Goal: Task Accomplishment & Management: Complete application form

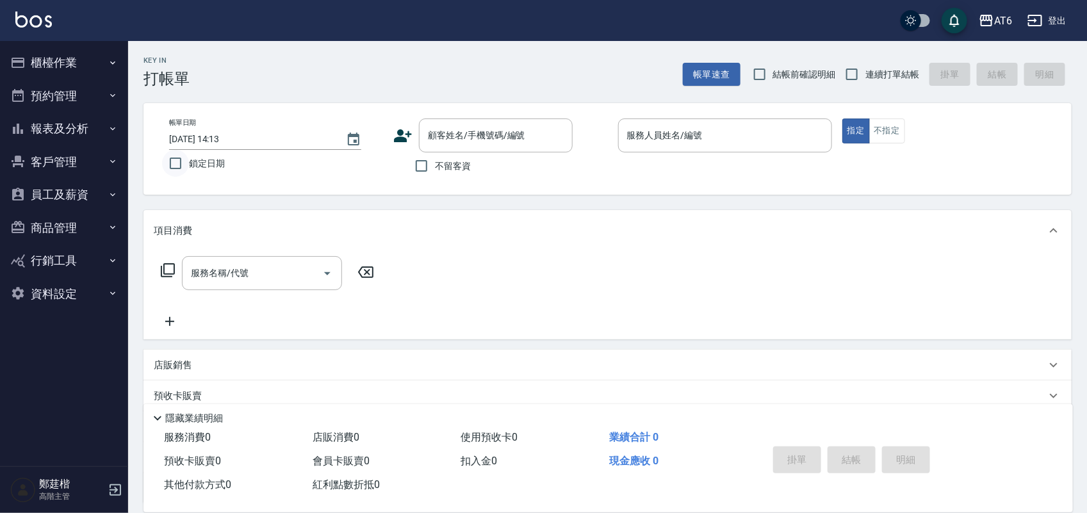
click at [183, 160] on input "鎖定日期" at bounding box center [175, 163] width 27 height 27
checkbox input "true"
click at [454, 170] on span "不留客資" at bounding box center [453, 166] width 36 height 13
click at [435, 170] on input "不留客資" at bounding box center [421, 165] width 27 height 27
checkbox input "true"
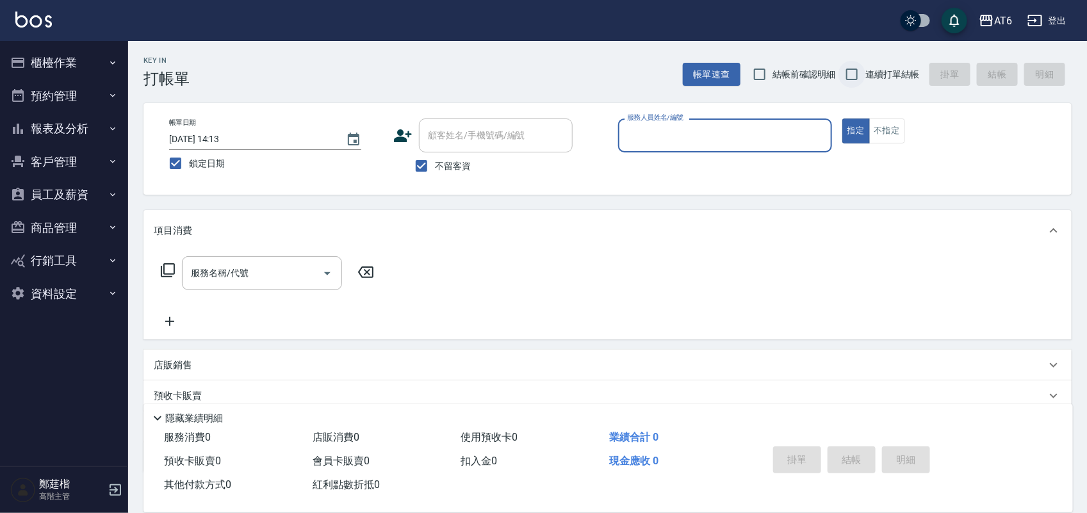
click at [862, 72] on input "連續打單結帳" at bounding box center [852, 74] width 27 height 27
checkbox input "true"
click at [754, 132] on input "服務人員姓名/編號" at bounding box center [725, 135] width 202 height 22
type input "6"
type button "true"
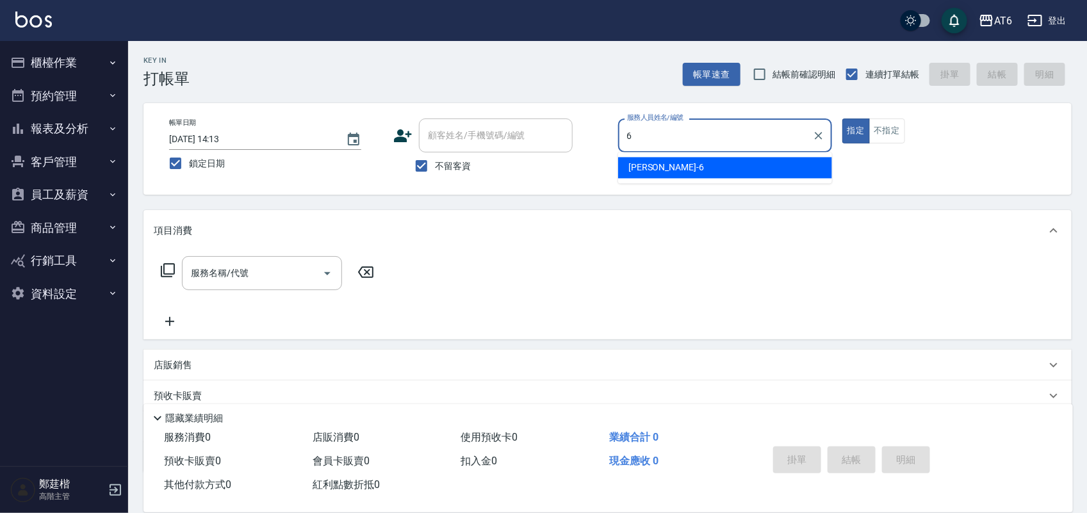
type input "[PERSON_NAME]-6"
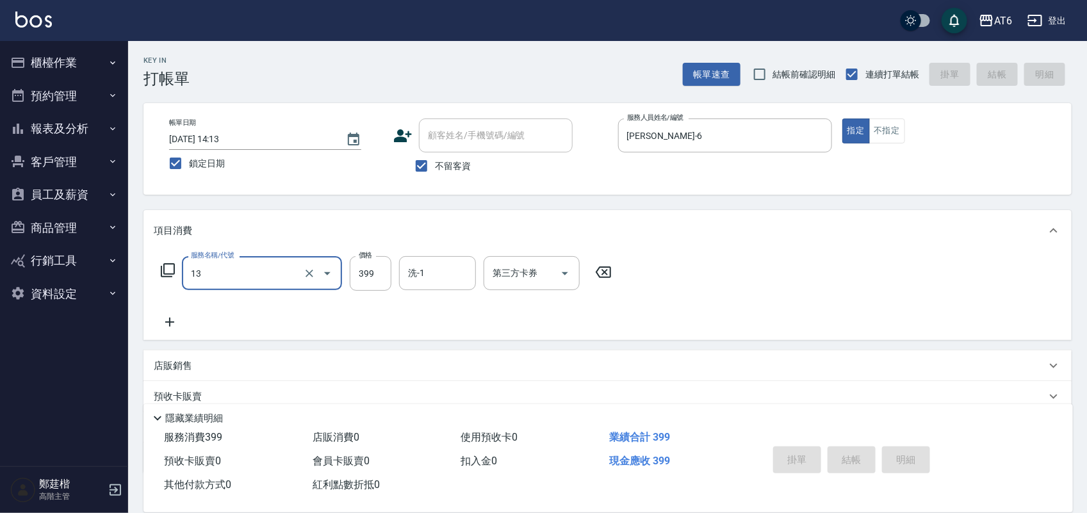
type input "13"
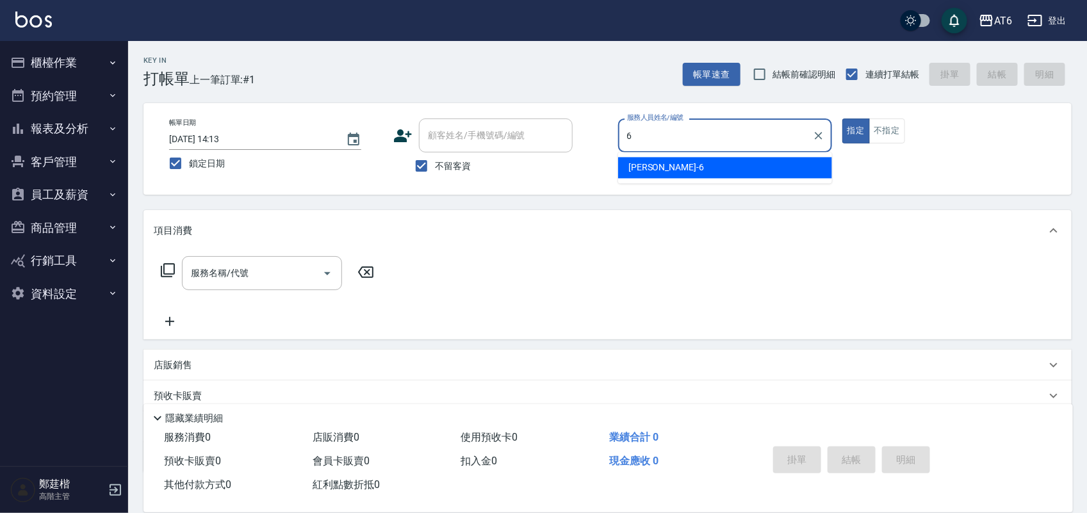
type input "[PERSON_NAME]-6"
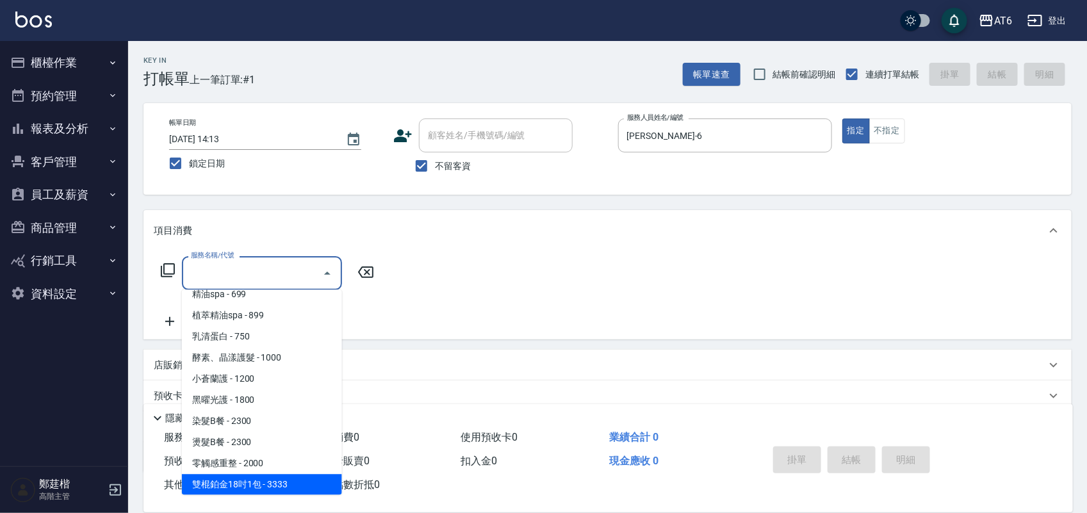
scroll to position [202, 0]
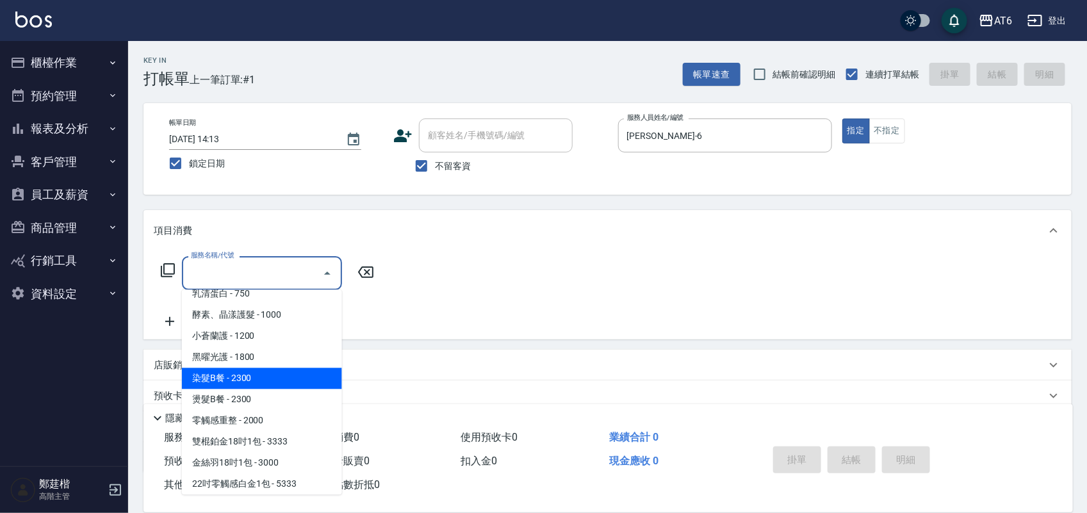
type input "染髮B餐(32)"
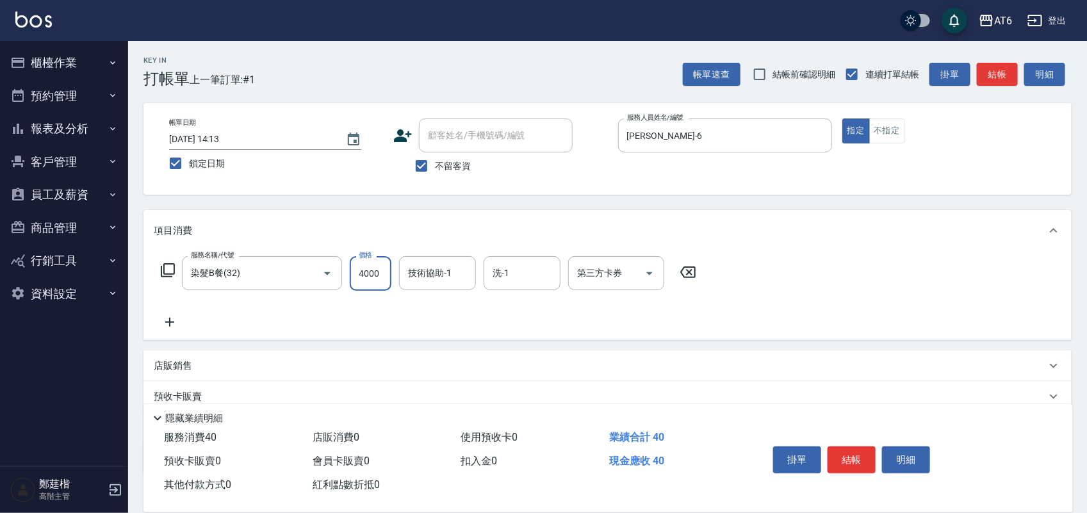
type input "4000"
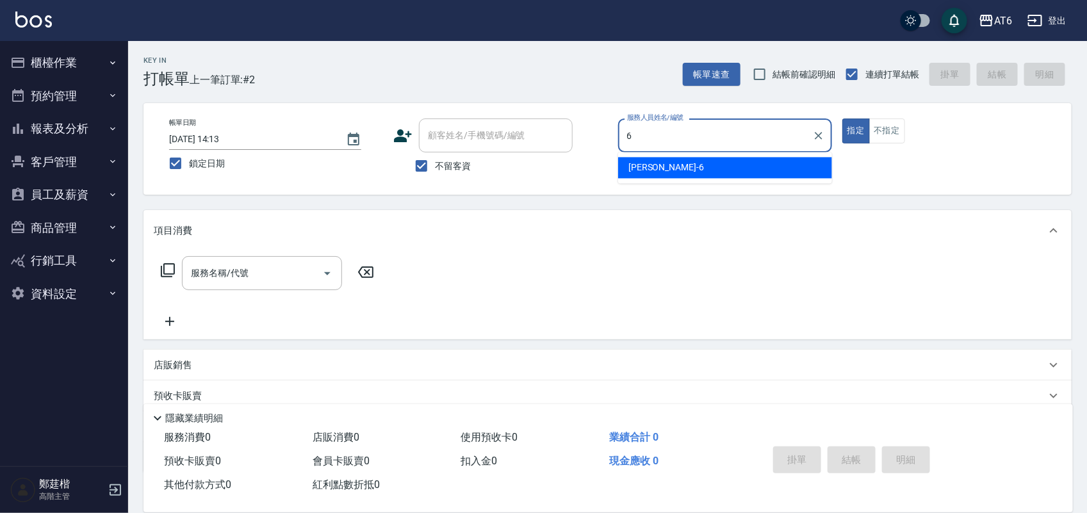
type input "[PERSON_NAME]-6"
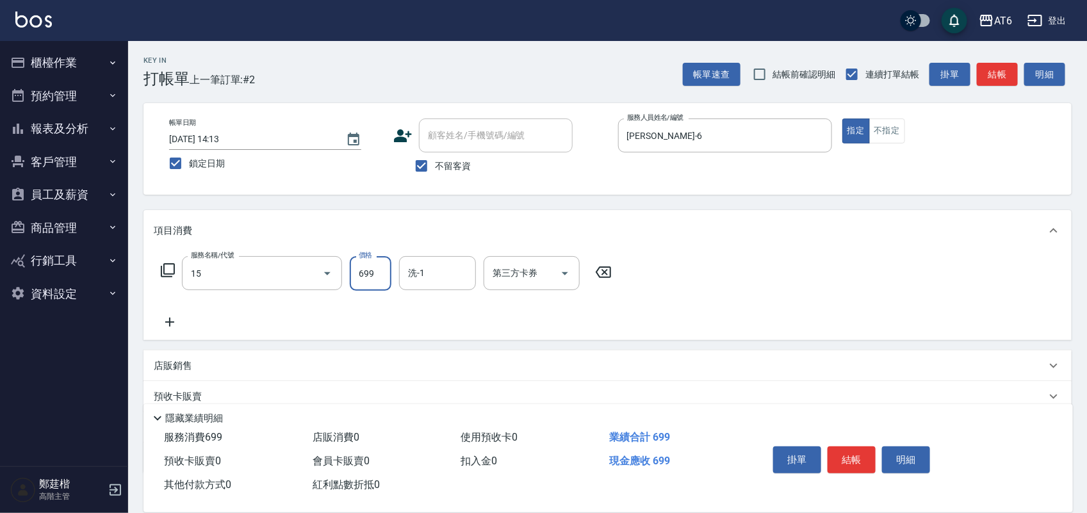
type input "精油spa(15)"
click at [378, 267] on input "0" at bounding box center [371, 273] width 42 height 35
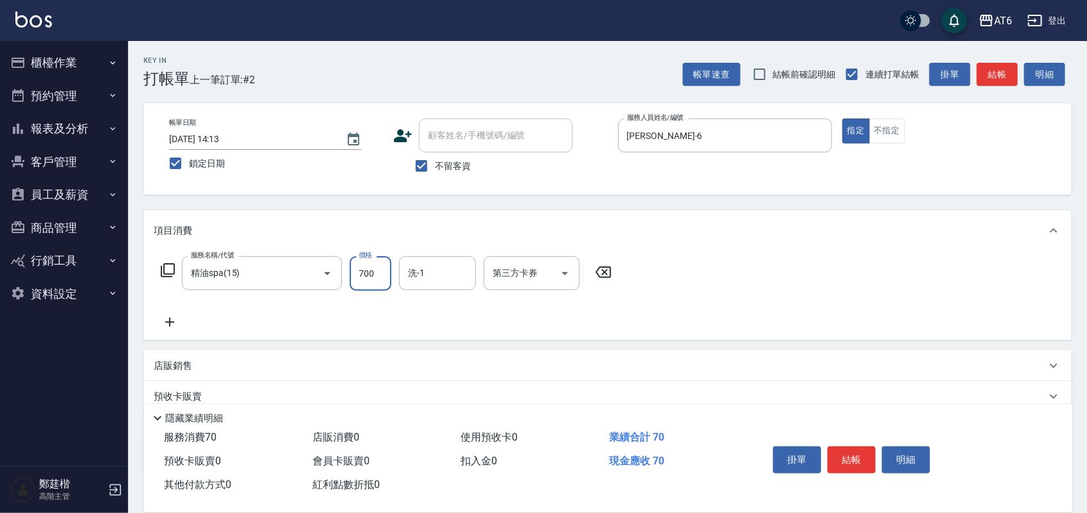
type input "700"
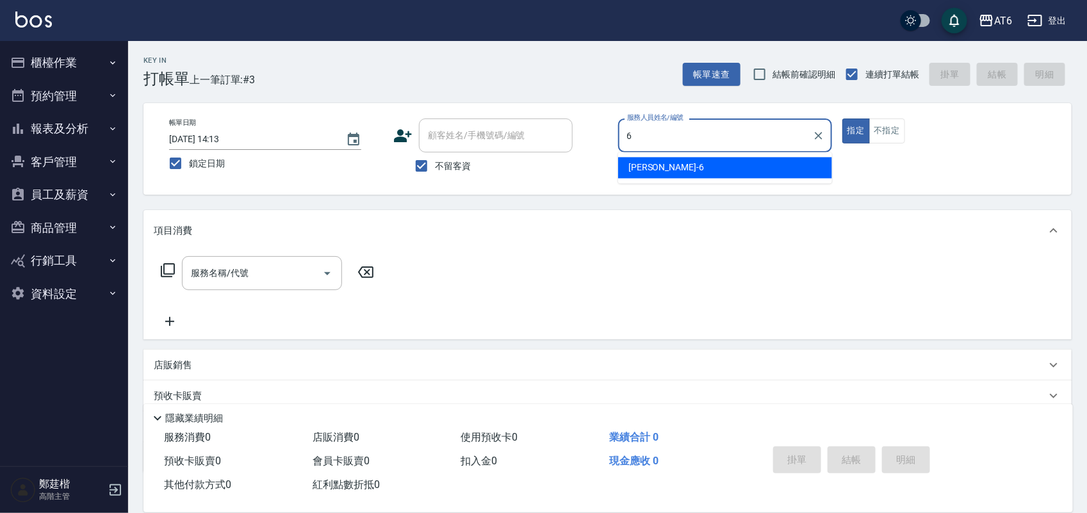
type input "[PERSON_NAME]-6"
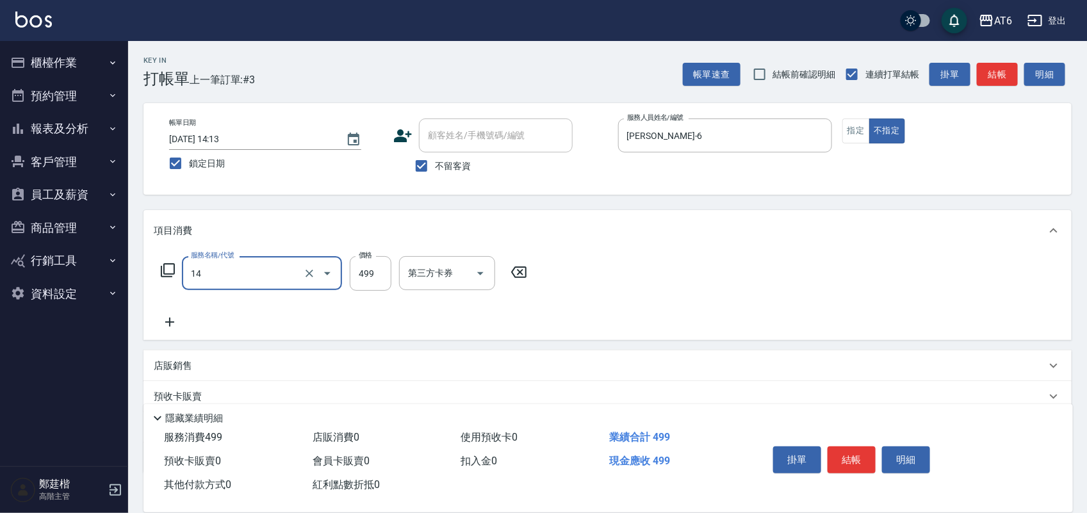
type input "去角質洗(14)"
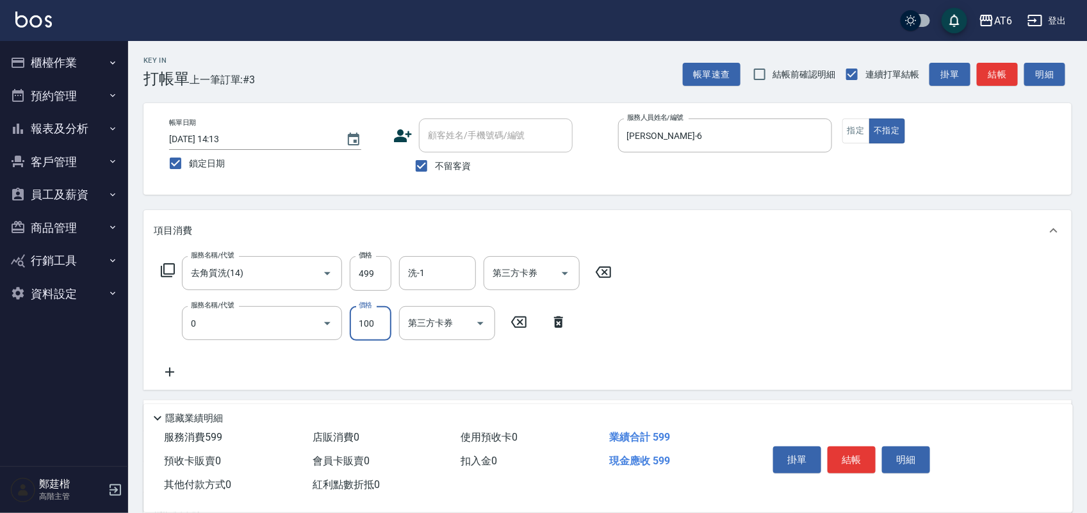
type input "剪髮(0)"
type input "180"
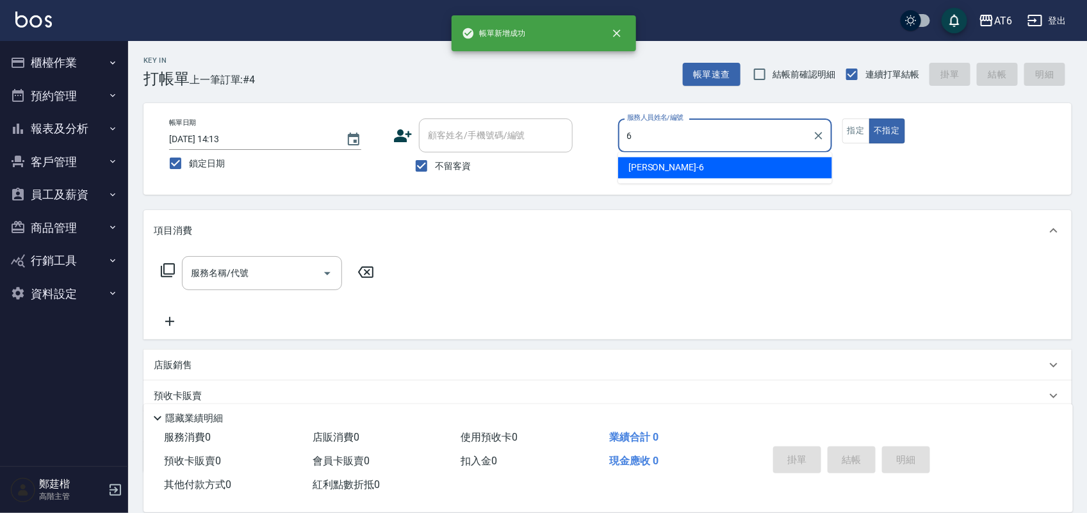
type input "6"
type button "false"
type input "[PERSON_NAME]-6"
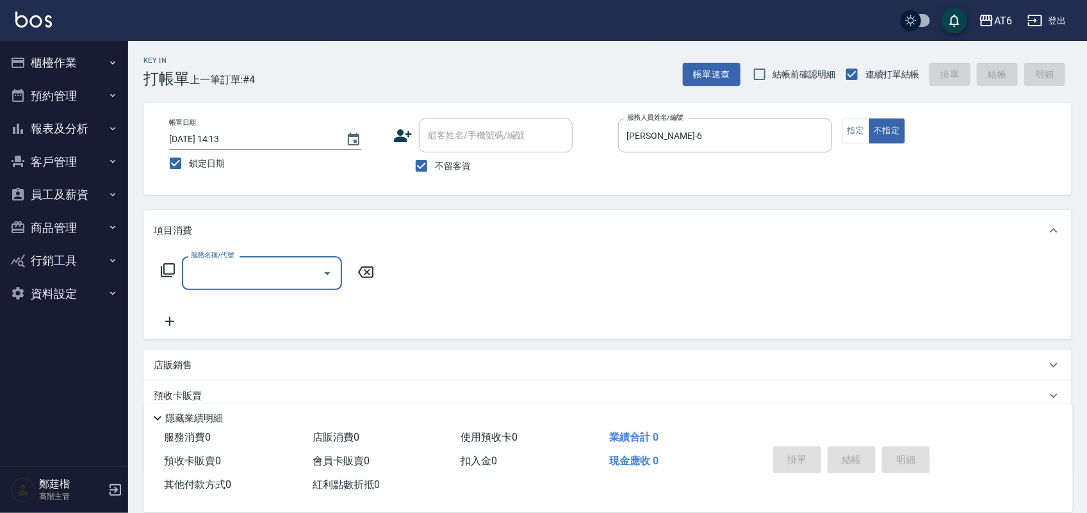
click at [841, 128] on div "帳單日期 [DATE] 14:13 鎖定日期 顧客姓名/手機號碼/編號 顧客姓名/手機號碼/編號 不留客資 服務人員姓名/編號 [PERSON_NAME]-6…" at bounding box center [608, 149] width 898 height 61
click at [867, 131] on button "指定" at bounding box center [857, 131] width 28 height 25
type input "12"
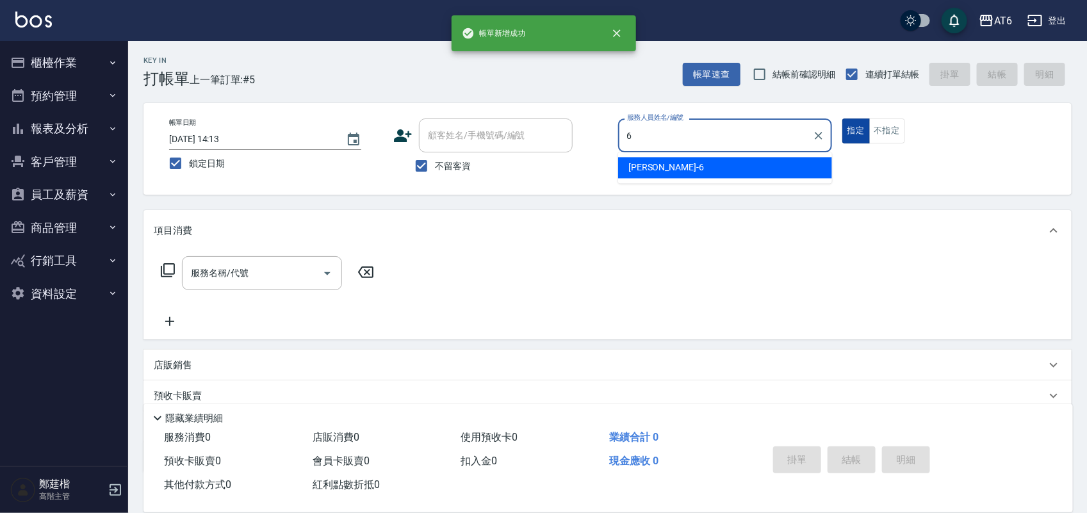
type input "[PERSON_NAME]-6"
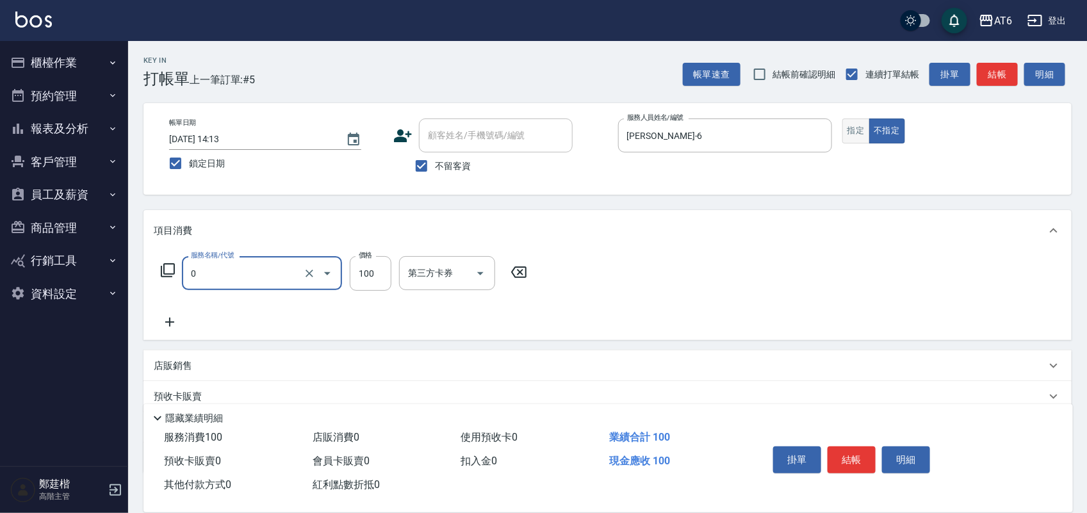
type input "剪髮(0)"
type input "180"
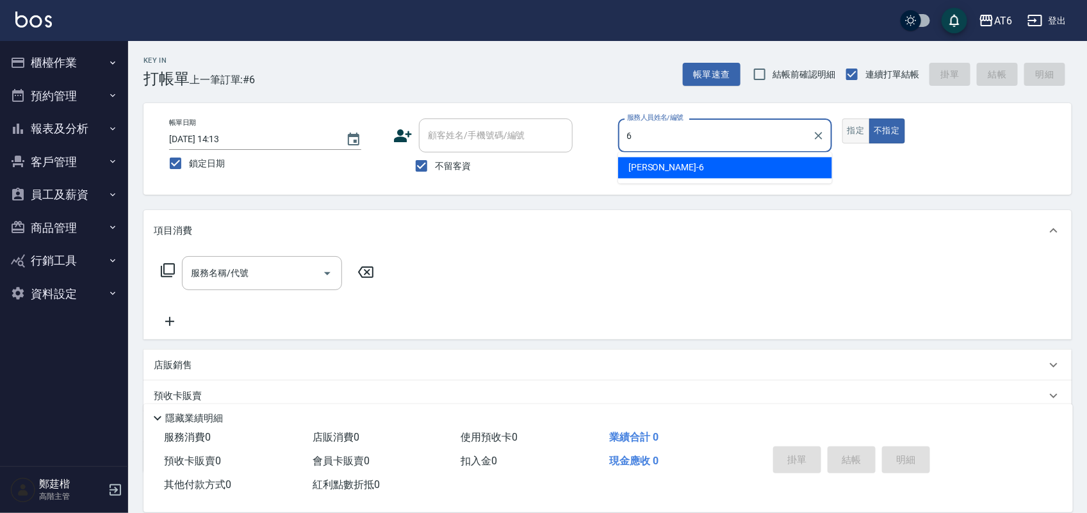
type input "[PERSON_NAME]-6"
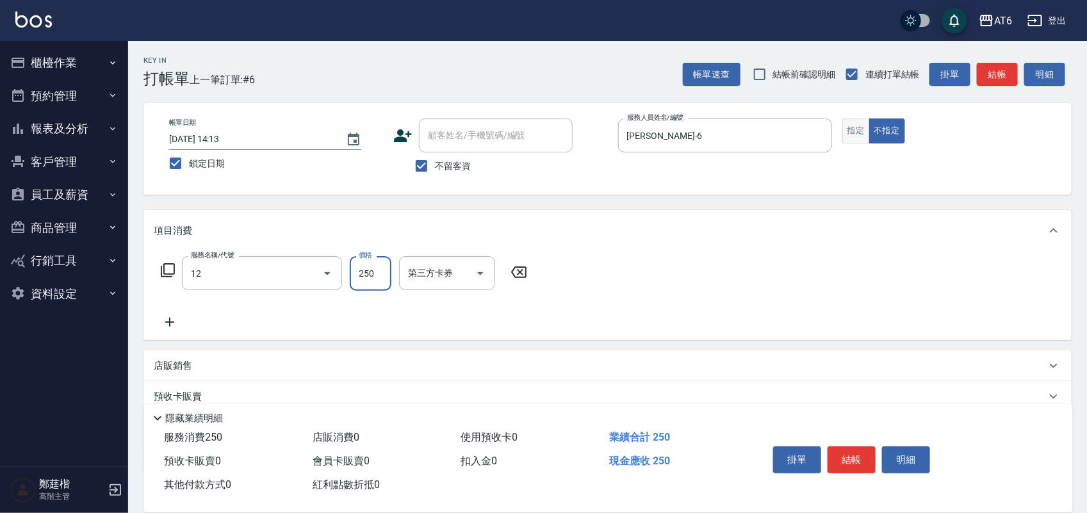
type input "精油洗髮(12)"
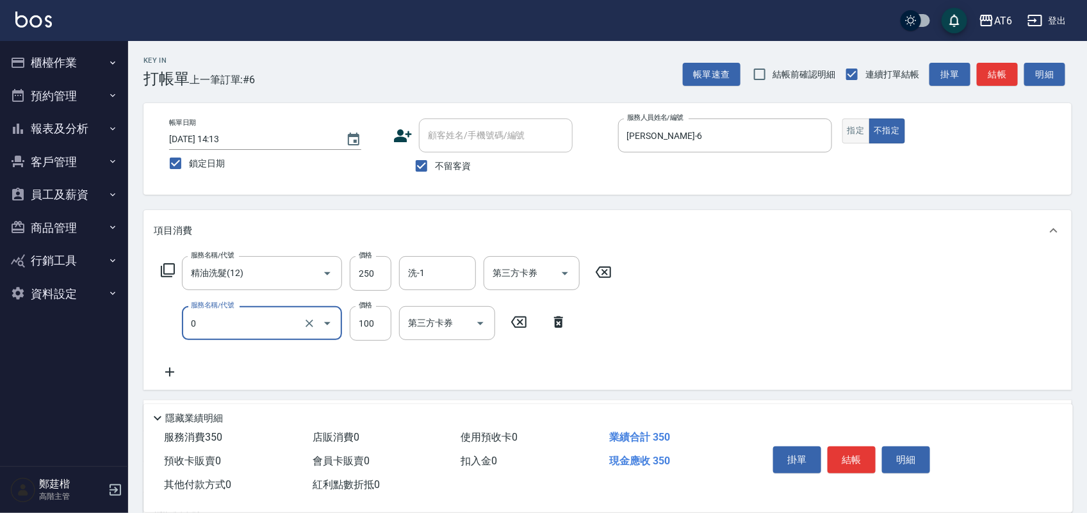
type input "剪髮(0)"
type input "130"
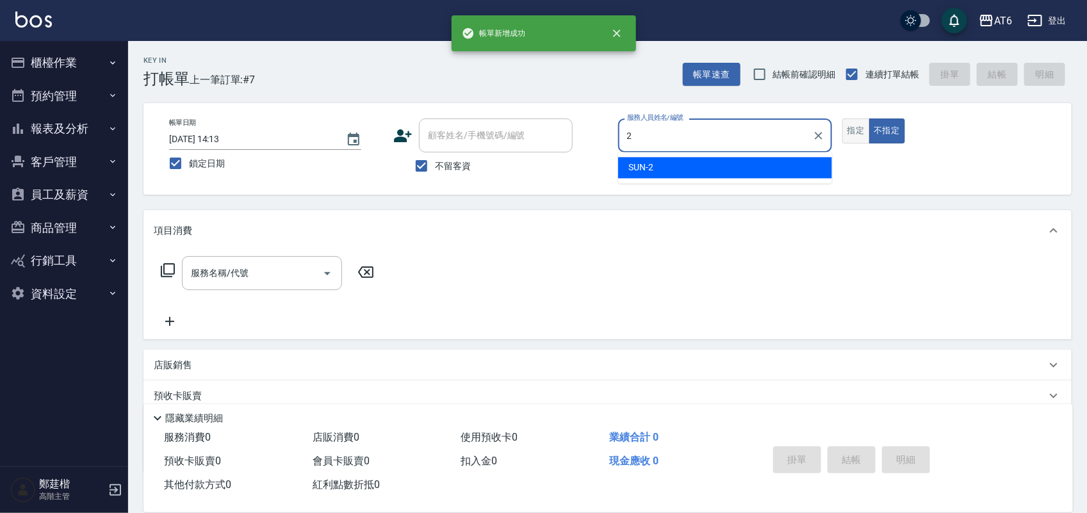
type input "SUN-2"
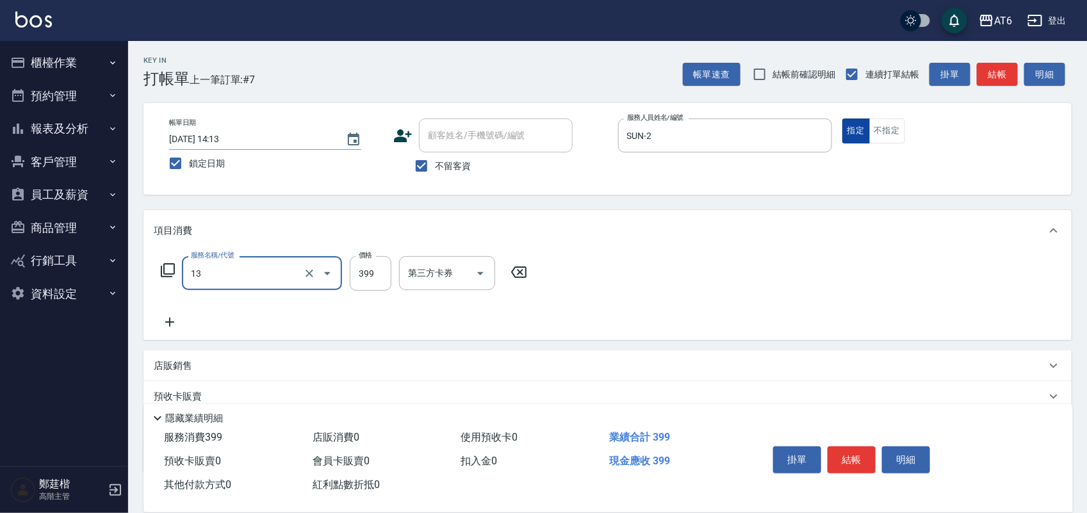
type input "海鹽洗(13)"
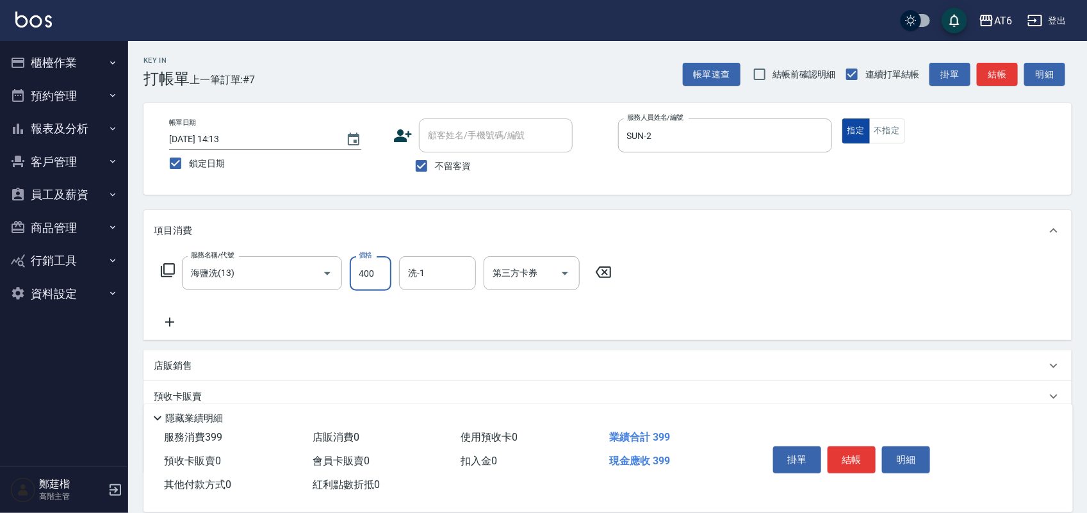
type input "400"
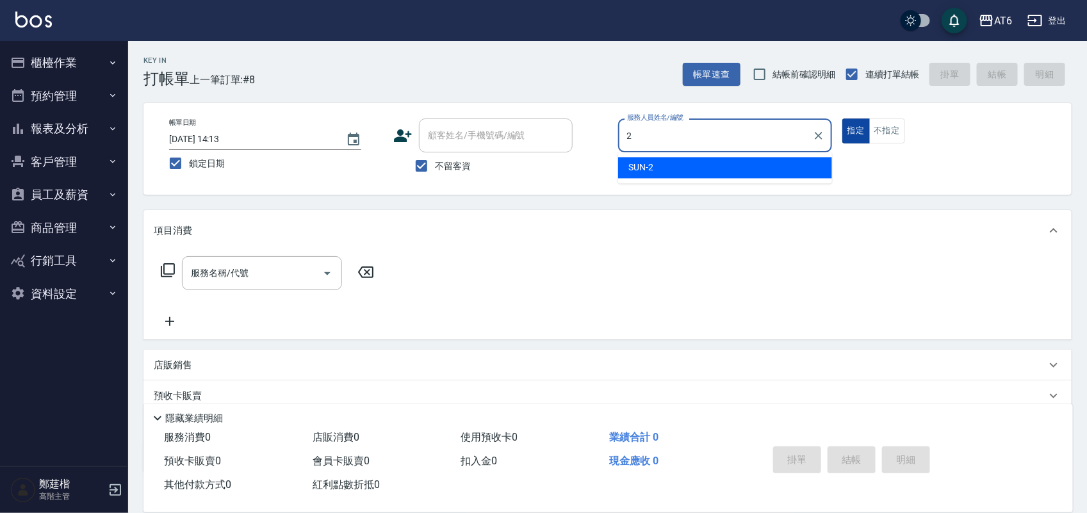
type input "SUN-2"
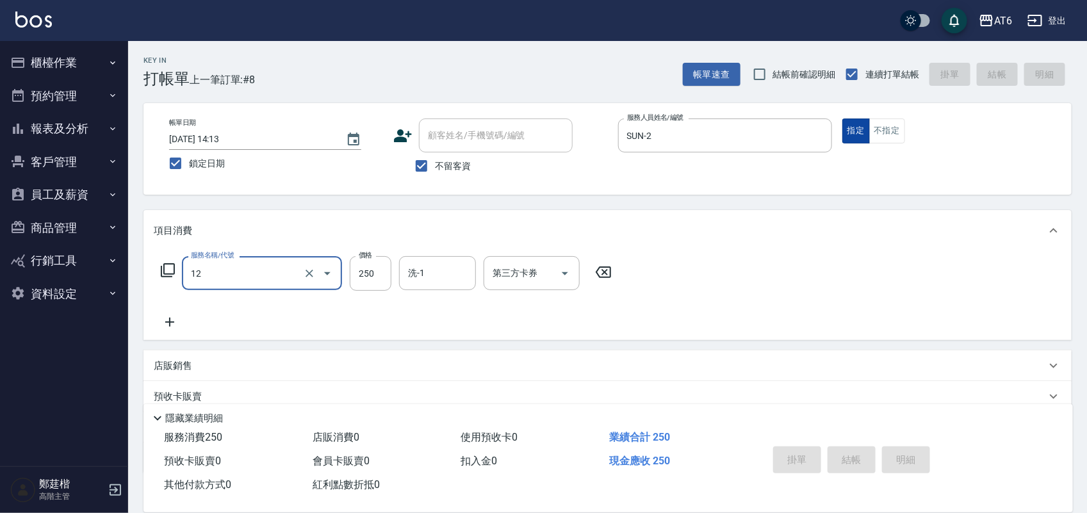
type input "12"
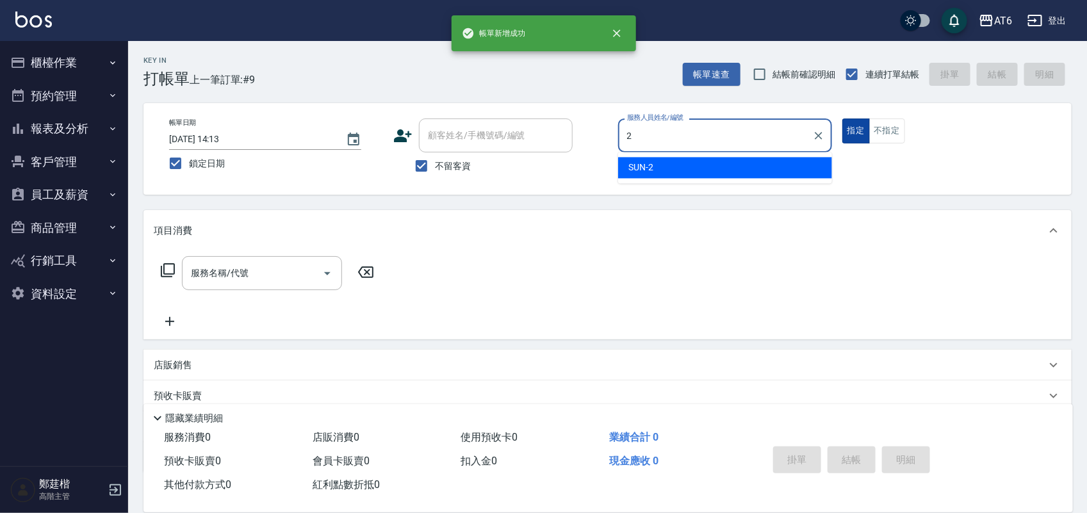
type input "SUN-2"
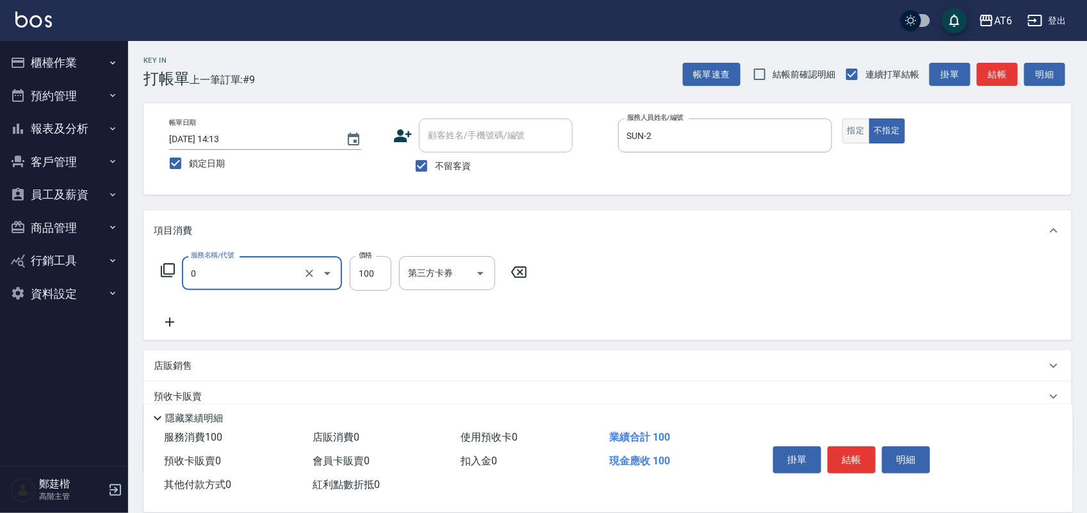
type input "剪髮(0)"
type input "180"
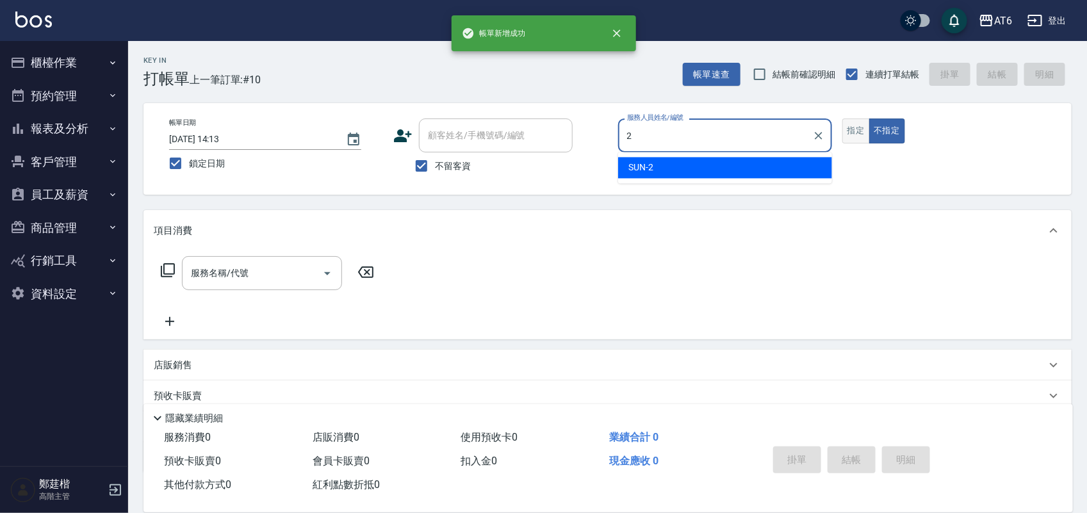
type input "SUN-2"
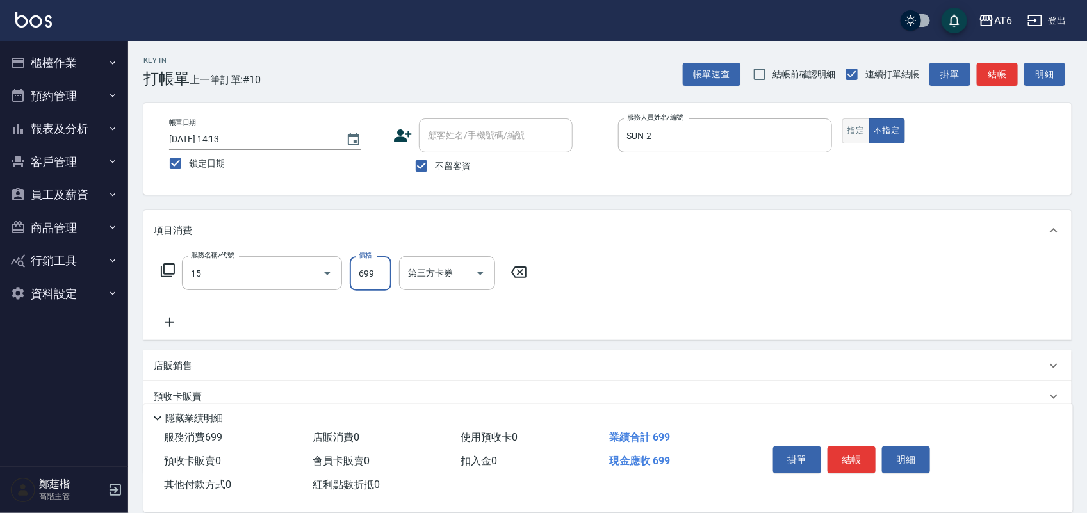
type input "精油spa(15)"
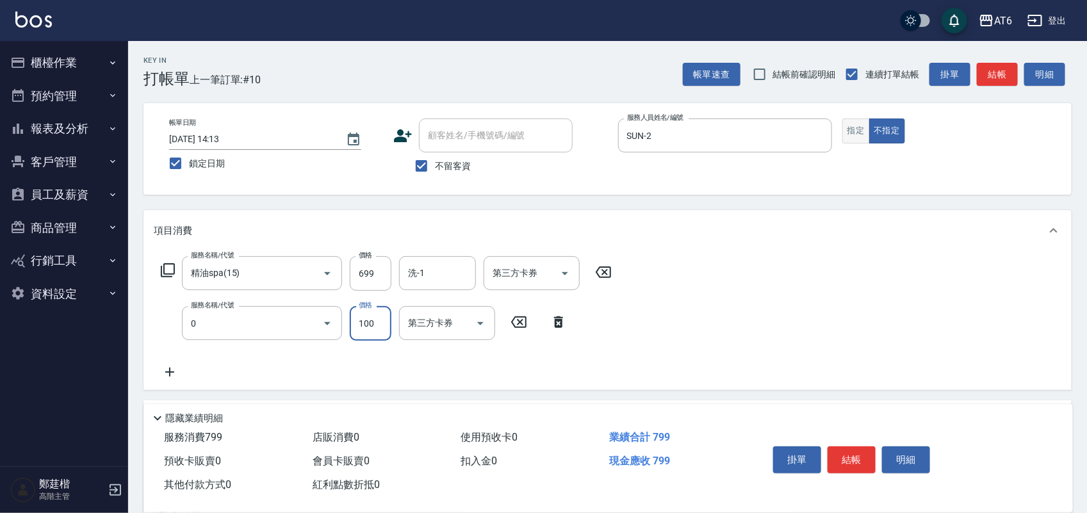
type input "剪髮(0)"
type input "180"
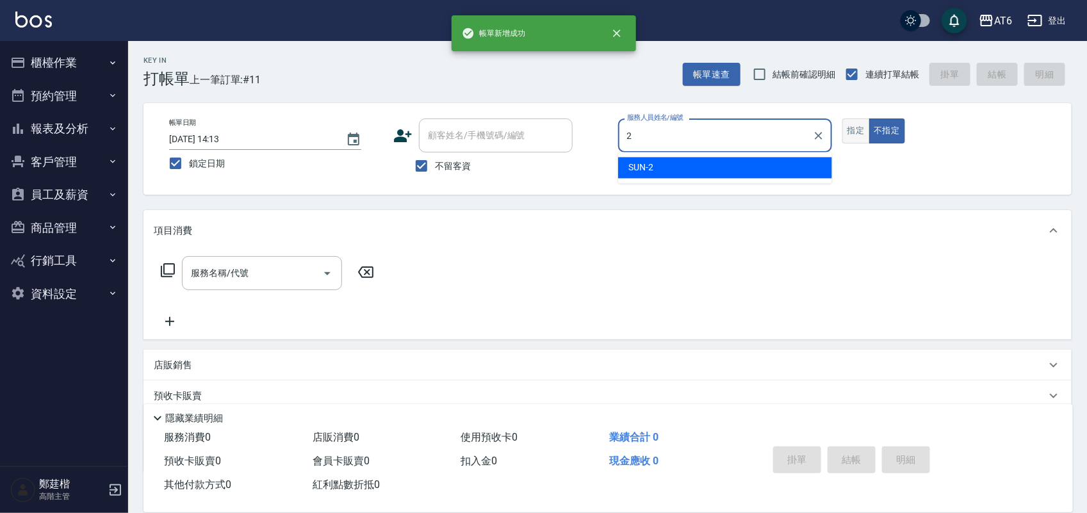
type input "SUN-2"
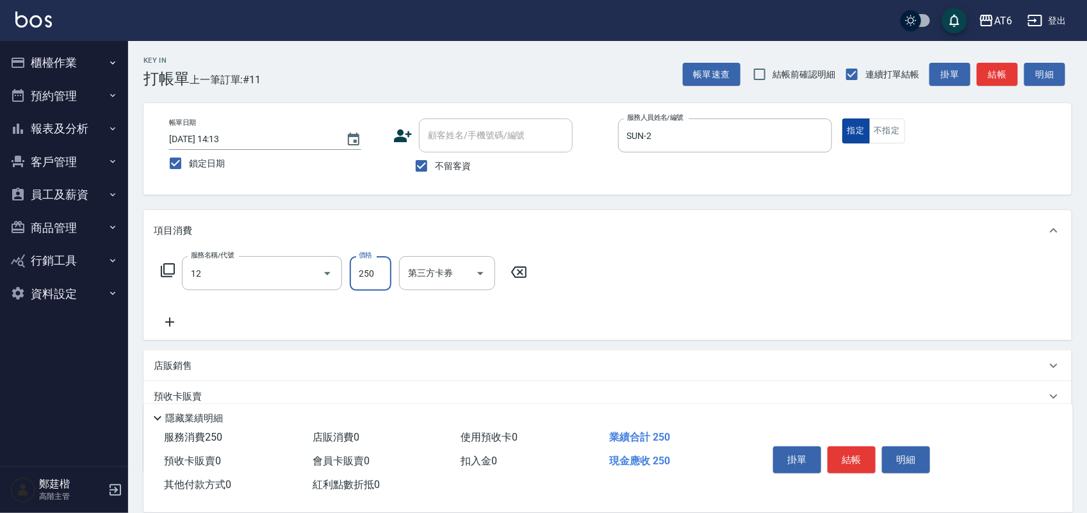
type input "精油洗髮(12)"
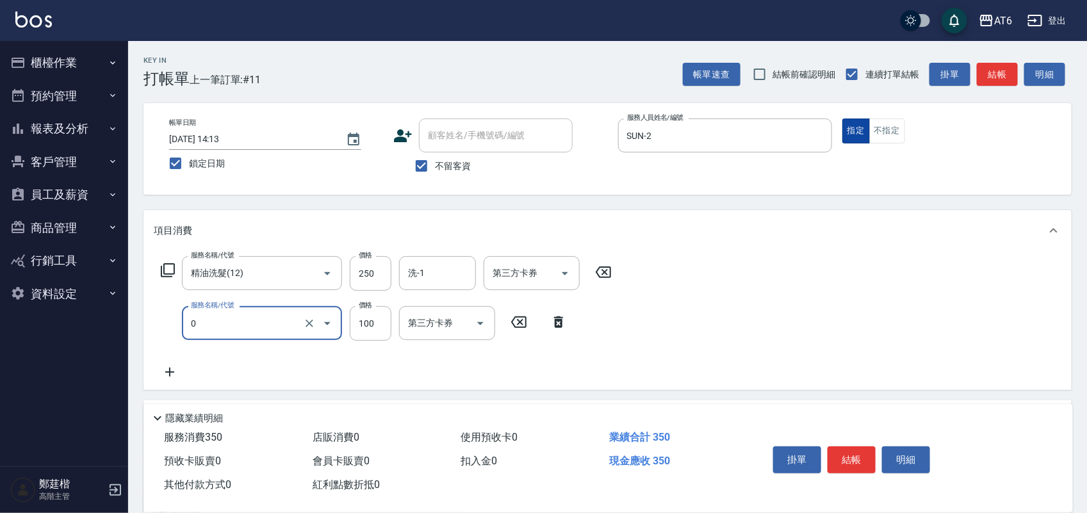
type input "剪髮(0)"
type input "50"
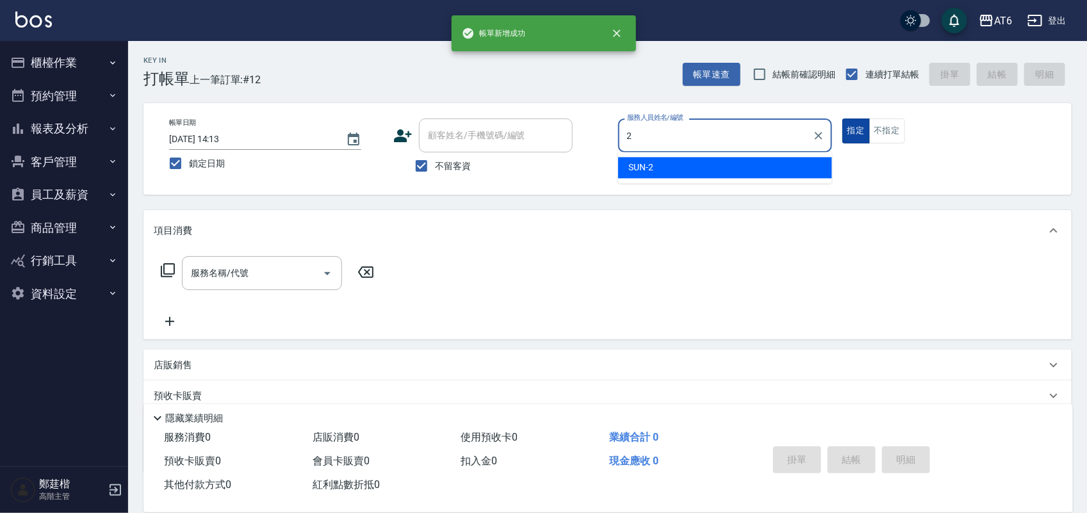
type input "SUN-2"
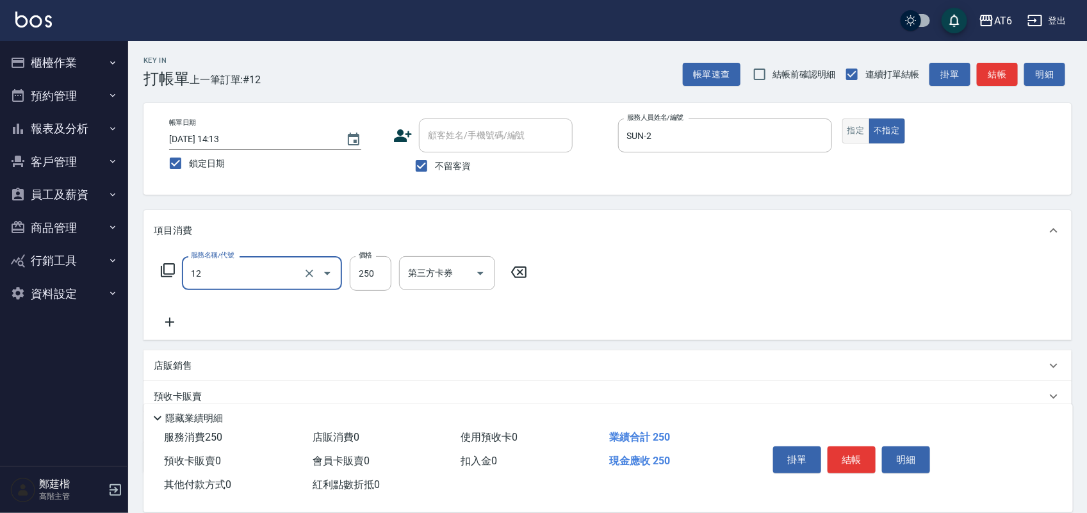
type input "精油洗髮(12)"
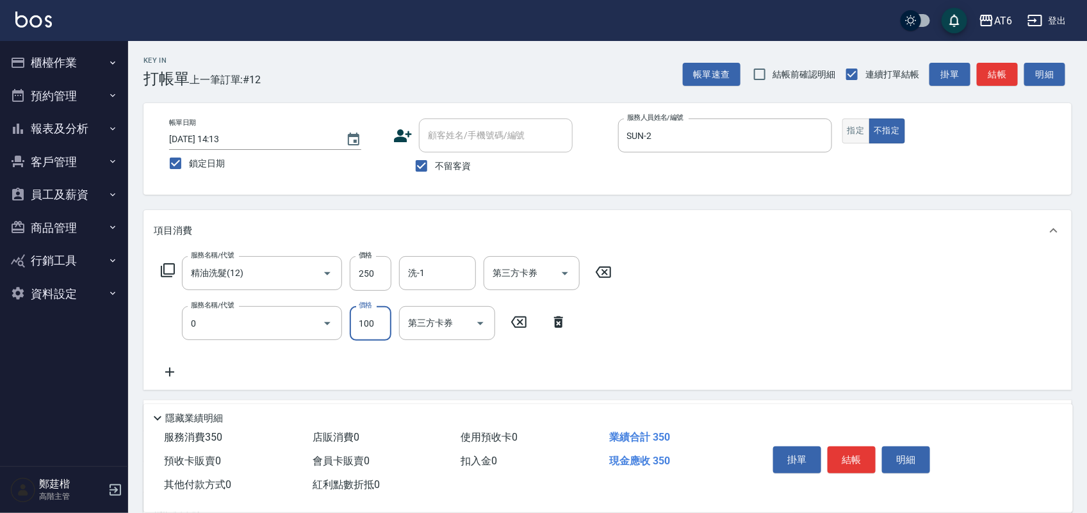
type input "剪髮(0)"
type input "130"
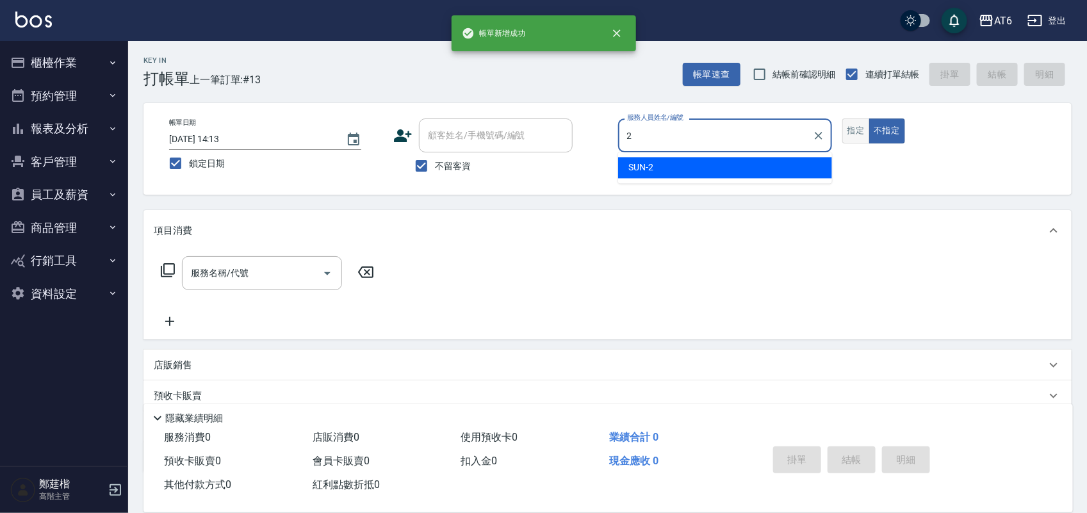
type input "SUN-2"
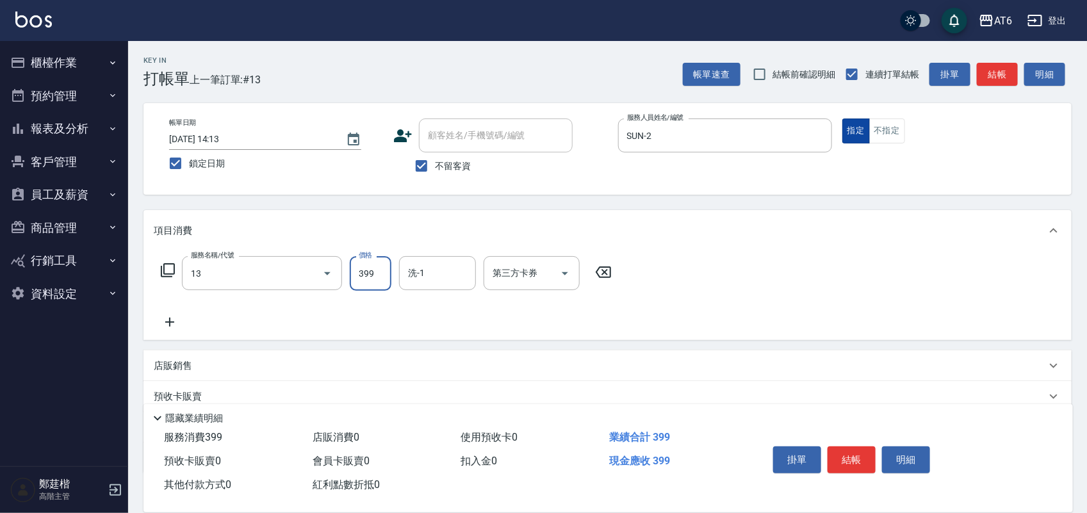
type input "海鹽洗(13)"
type input "400"
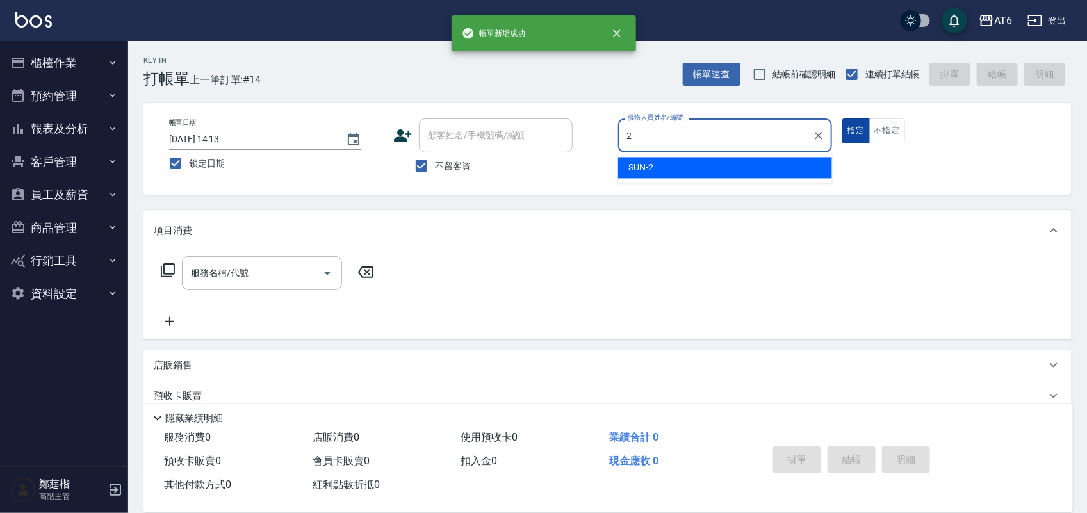
type input "SUN-2"
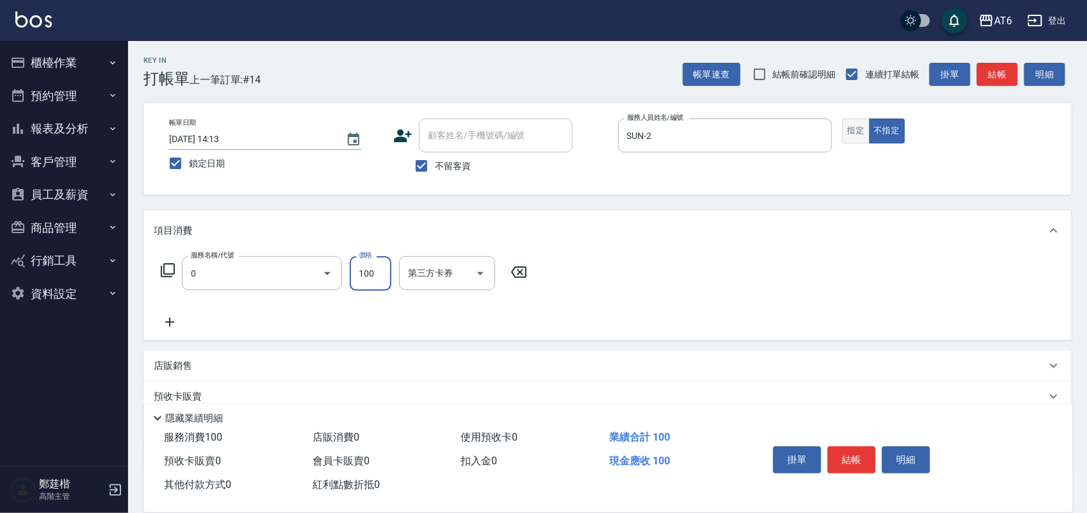
type input "剪髮(0)"
type input "180"
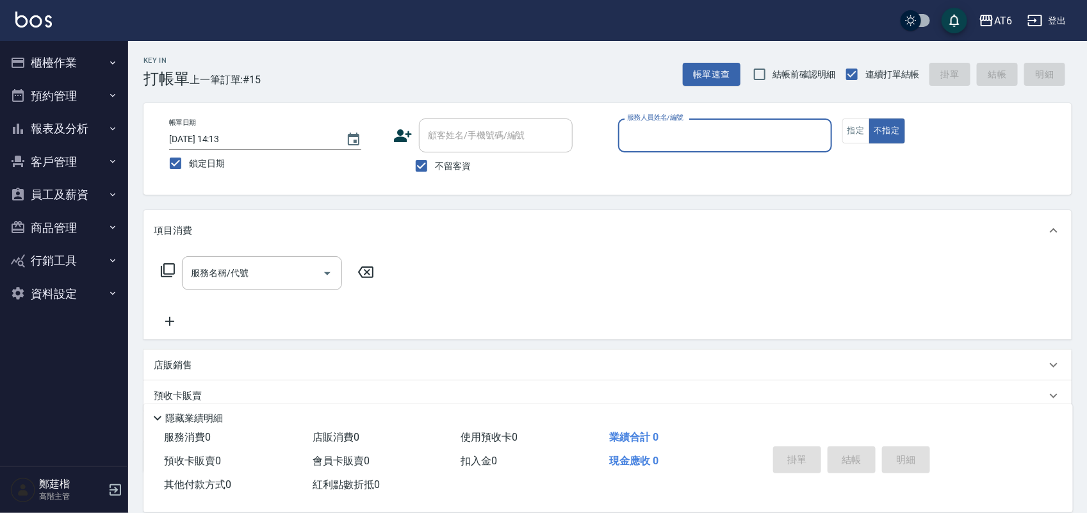
type input "ㄍ"
click at [81, 139] on button "報表及分析" at bounding box center [64, 128] width 118 height 33
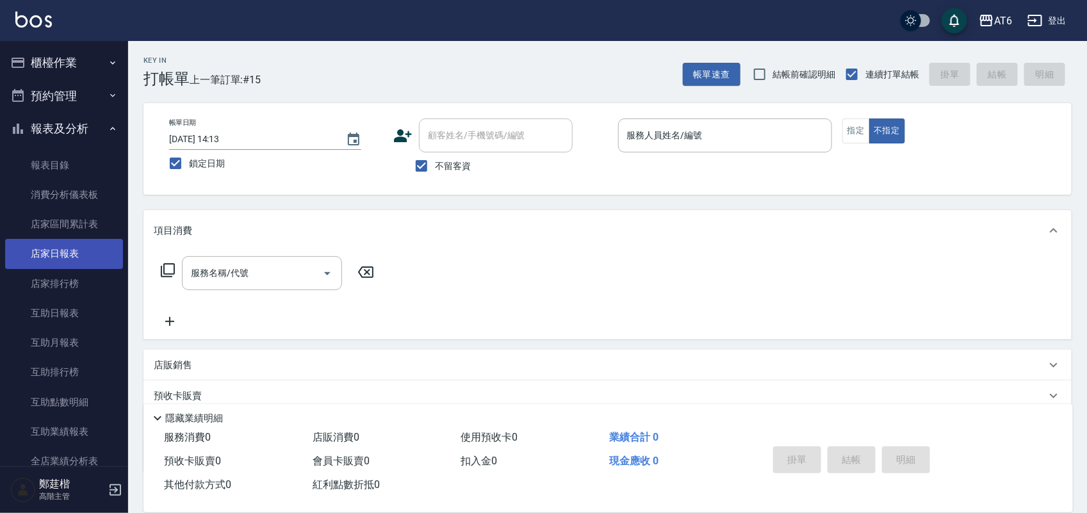
click at [29, 248] on link "店家日報表" at bounding box center [64, 253] width 118 height 29
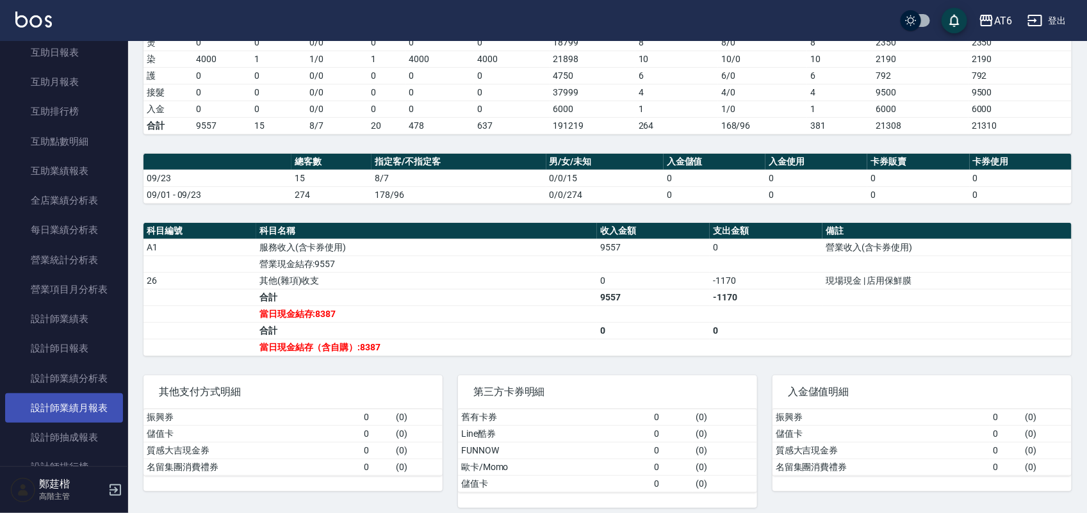
scroll to position [320, 0]
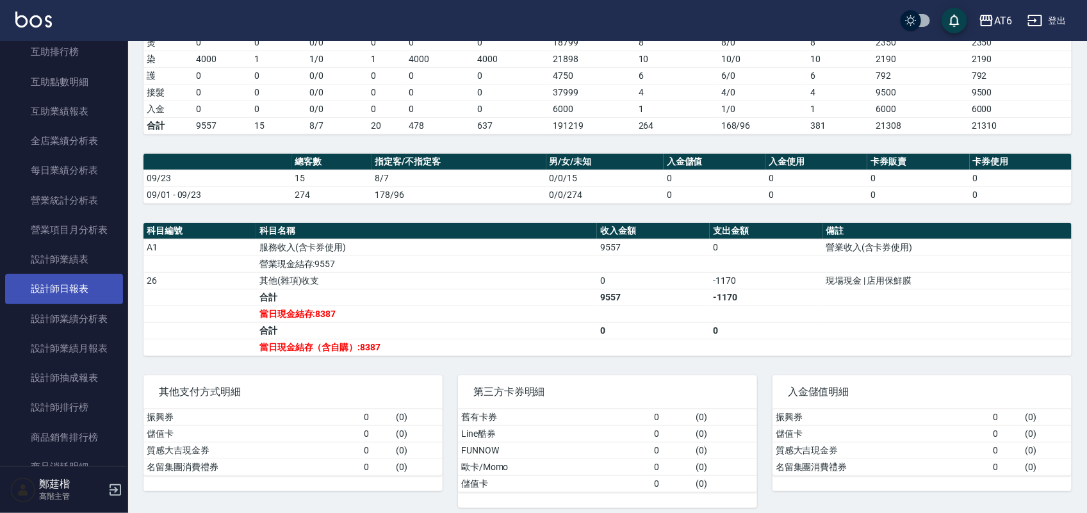
click at [79, 277] on link "設計師日報表" at bounding box center [64, 288] width 118 height 29
